Goal: Task Accomplishment & Management: Complete application form

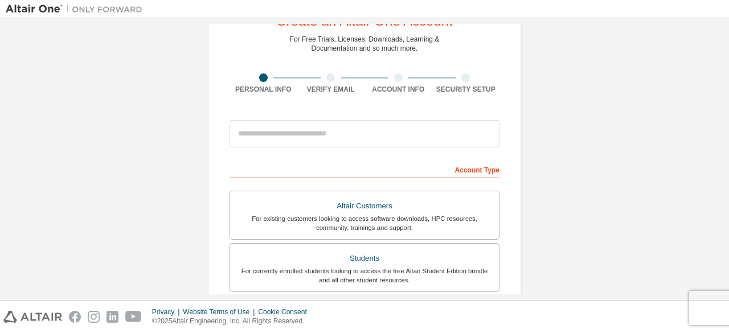
scroll to position [86, 0]
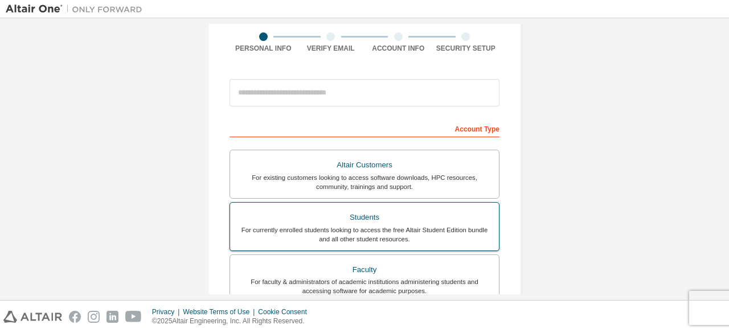
click at [311, 237] on div "For currently enrolled students looking to access the free Altair Student Editi…" at bounding box center [364, 234] width 255 height 18
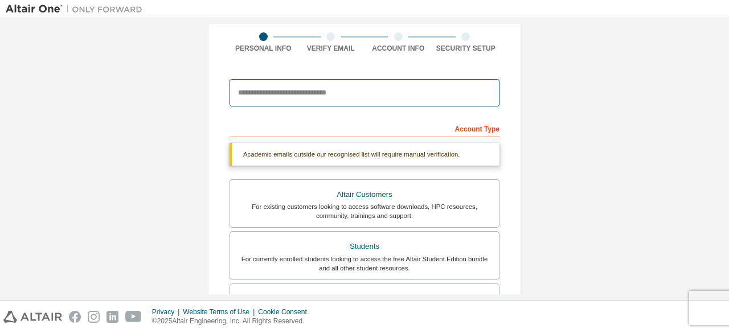
click at [287, 84] on input "email" at bounding box center [364, 92] width 270 height 27
type input "**********"
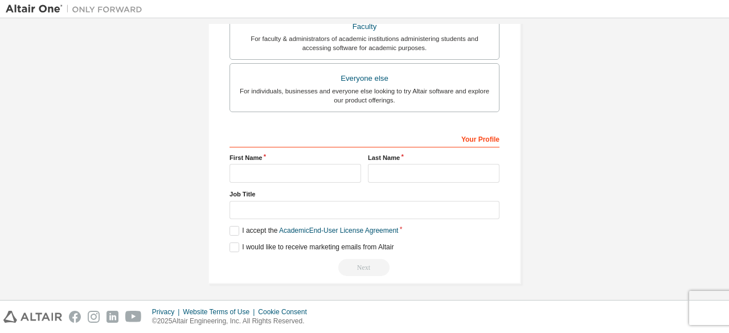
scroll to position [329, 0]
click at [257, 167] on input "text" at bounding box center [295, 173] width 132 height 19
type input "******"
type input "*******"
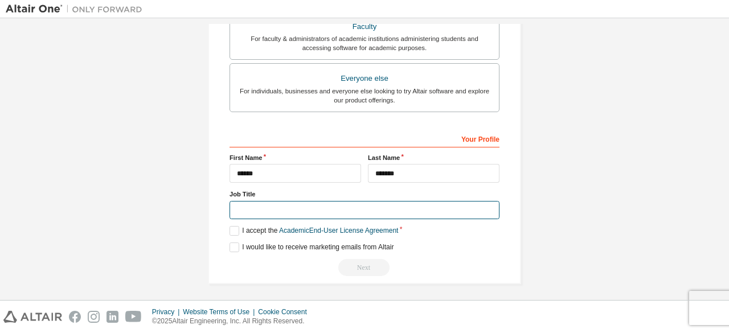
click at [265, 215] on input "text" at bounding box center [364, 210] width 270 height 19
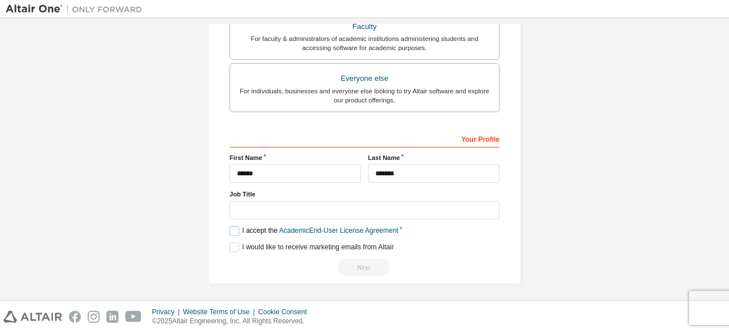
click at [229, 226] on label "I accept the Academic End-User License Agreement" at bounding box center [313, 231] width 169 height 10
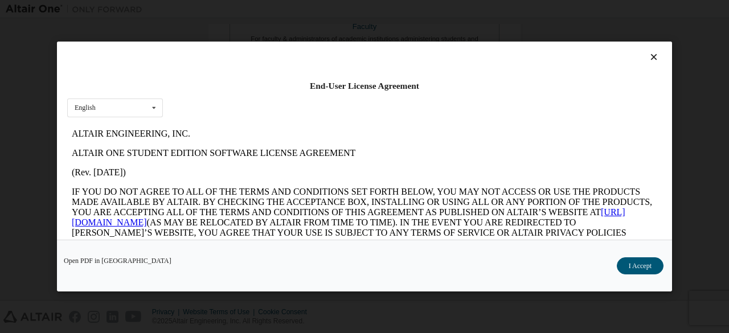
scroll to position [0, 0]
click at [632, 255] on div "Open PDF in New Tab I Accept" at bounding box center [364, 266] width 615 height 52
click at [633, 260] on button "I Accept" at bounding box center [640, 265] width 47 height 17
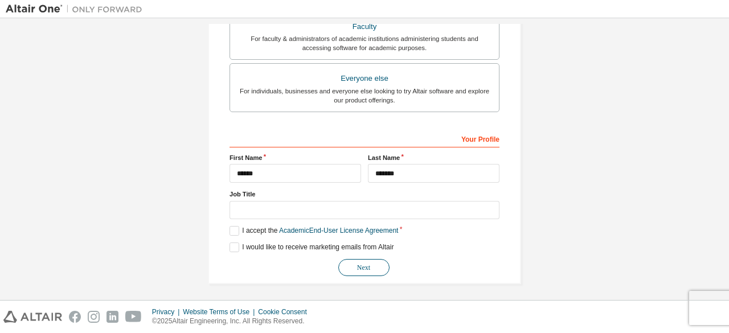
click at [352, 265] on button "Next" at bounding box center [363, 267] width 51 height 17
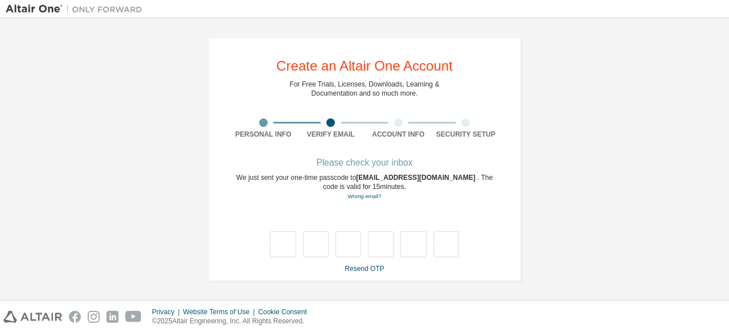
type input "*"
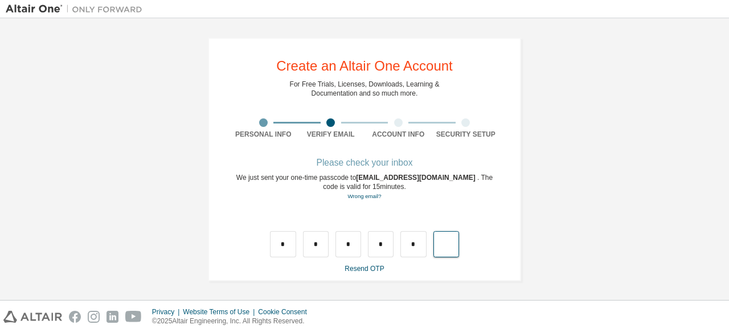
type input "*"
